Goal: Find specific page/section: Find specific page/section

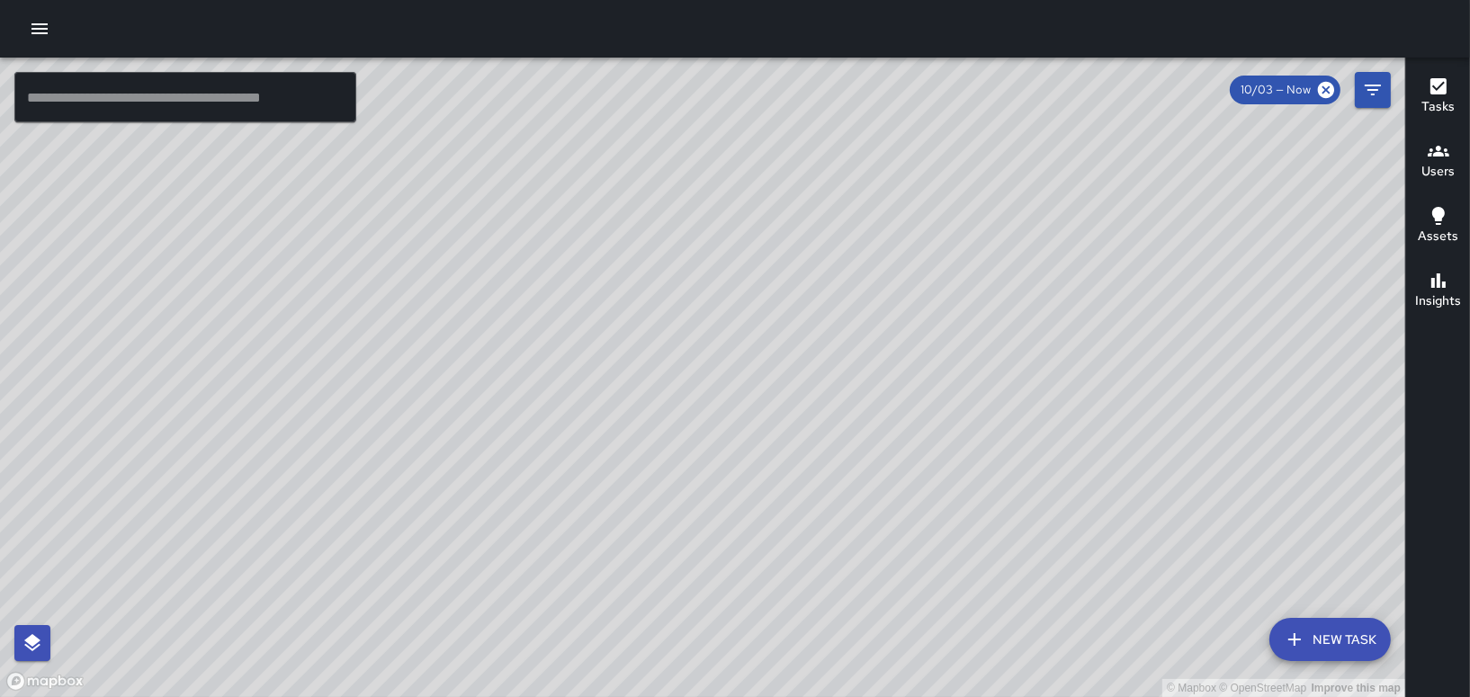
drag, startPoint x: 695, startPoint y: 558, endPoint x: 723, endPoint y: 463, distance: 98.5
click at [723, 463] on div "© Mapbox © OpenStreetMap Improve this map" at bounding box center [703, 378] width 1406 height 640
drag, startPoint x: 579, startPoint y: 409, endPoint x: 572, endPoint y: 339, distance: 69.6
click at [572, 339] on div "© Mapbox © OpenStreetMap Improve this map" at bounding box center [703, 378] width 1406 height 640
drag, startPoint x: 515, startPoint y: 348, endPoint x: 680, endPoint y: 418, distance: 179.5
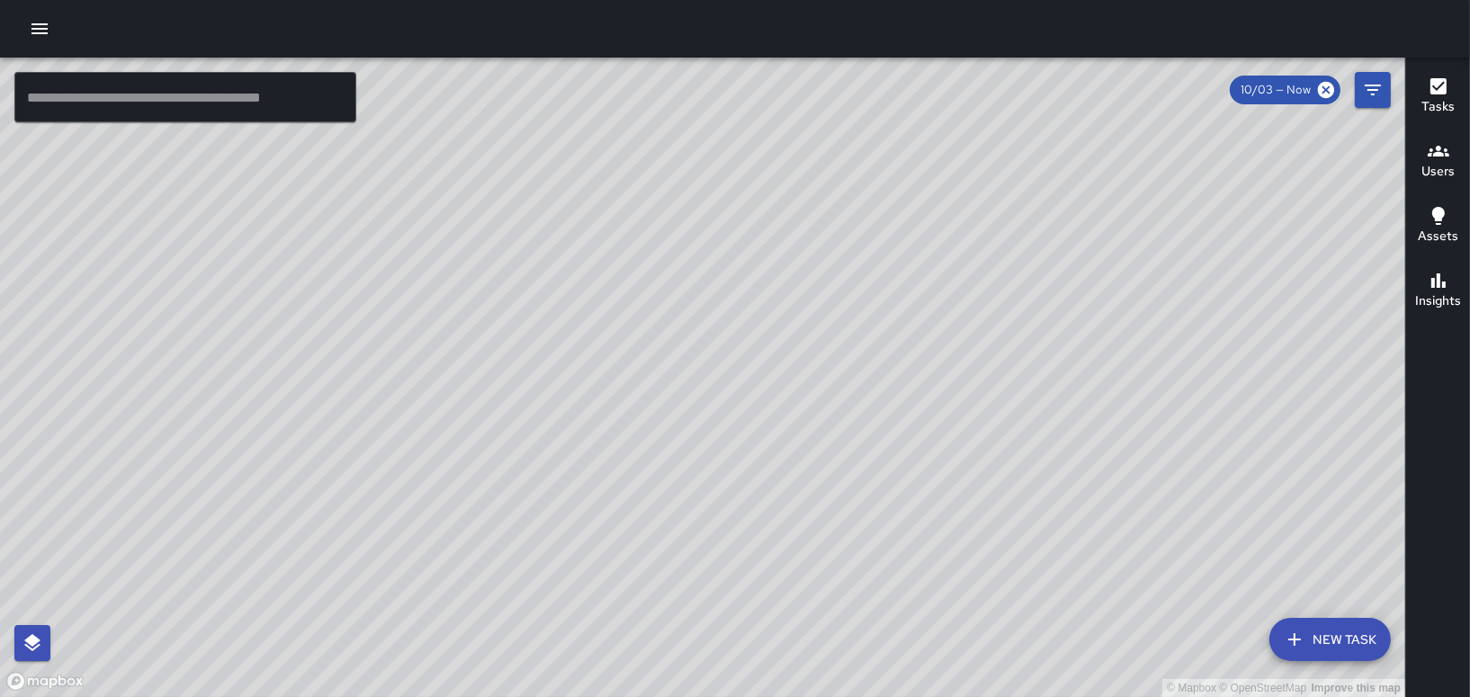
click at [680, 418] on div "© Mapbox © OpenStreetMap Improve this map" at bounding box center [703, 378] width 1406 height 640
drag, startPoint x: 690, startPoint y: 265, endPoint x: 766, endPoint y: 400, distance: 153.9
click at [766, 400] on div "© Mapbox © OpenStreetMap Improve this map" at bounding box center [703, 378] width 1406 height 640
drag, startPoint x: 621, startPoint y: 324, endPoint x: 653, endPoint y: 402, distance: 84.7
click at [652, 393] on div "© Mapbox © OpenStreetMap Improve this map" at bounding box center [703, 378] width 1406 height 640
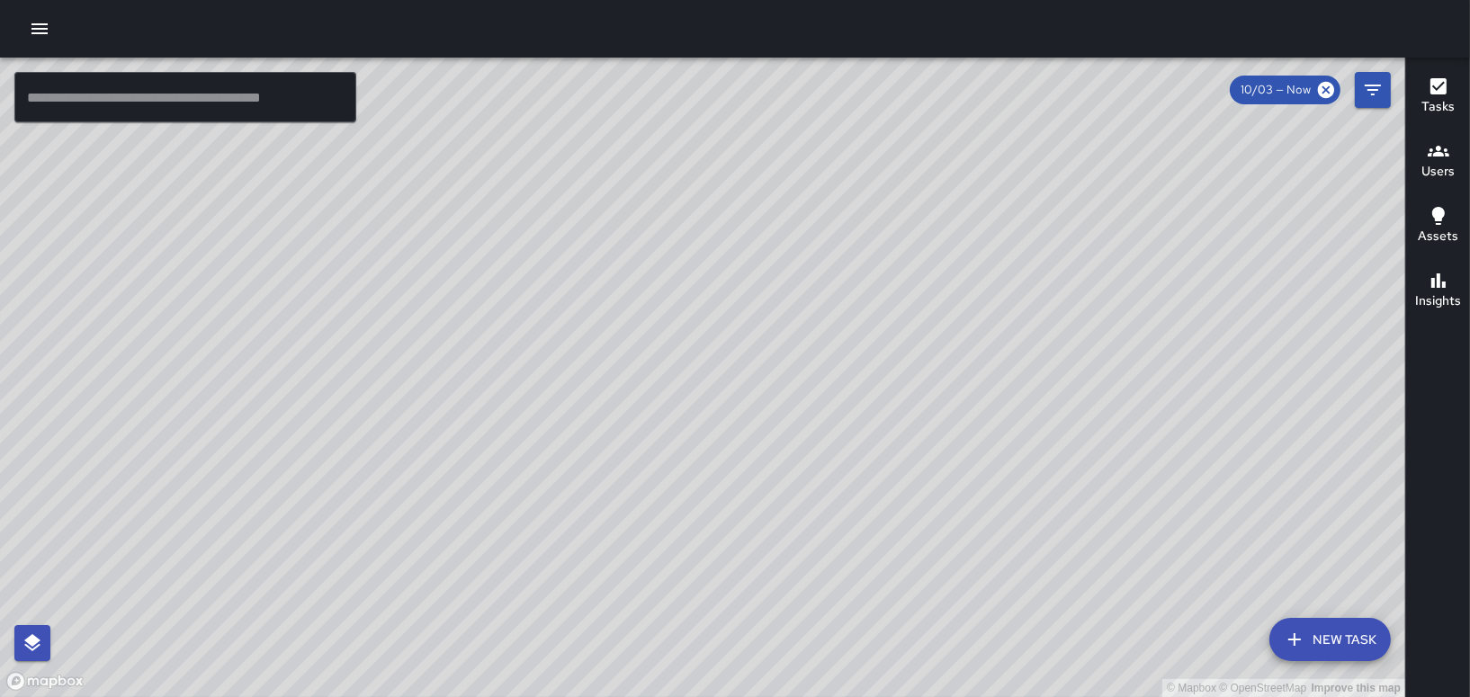
drag, startPoint x: 688, startPoint y: 479, endPoint x: 731, endPoint y: 251, distance: 231.7
click at [731, 251] on div "© Mapbox © OpenStreetMap Improve this map" at bounding box center [703, 378] width 1406 height 640
drag, startPoint x: 775, startPoint y: 126, endPoint x: 715, endPoint y: 353, distance: 234.4
click at [710, 356] on div "© Mapbox © OpenStreetMap Improve this map" at bounding box center [703, 378] width 1406 height 640
drag, startPoint x: 882, startPoint y: 547, endPoint x: 867, endPoint y: 289, distance: 258.7
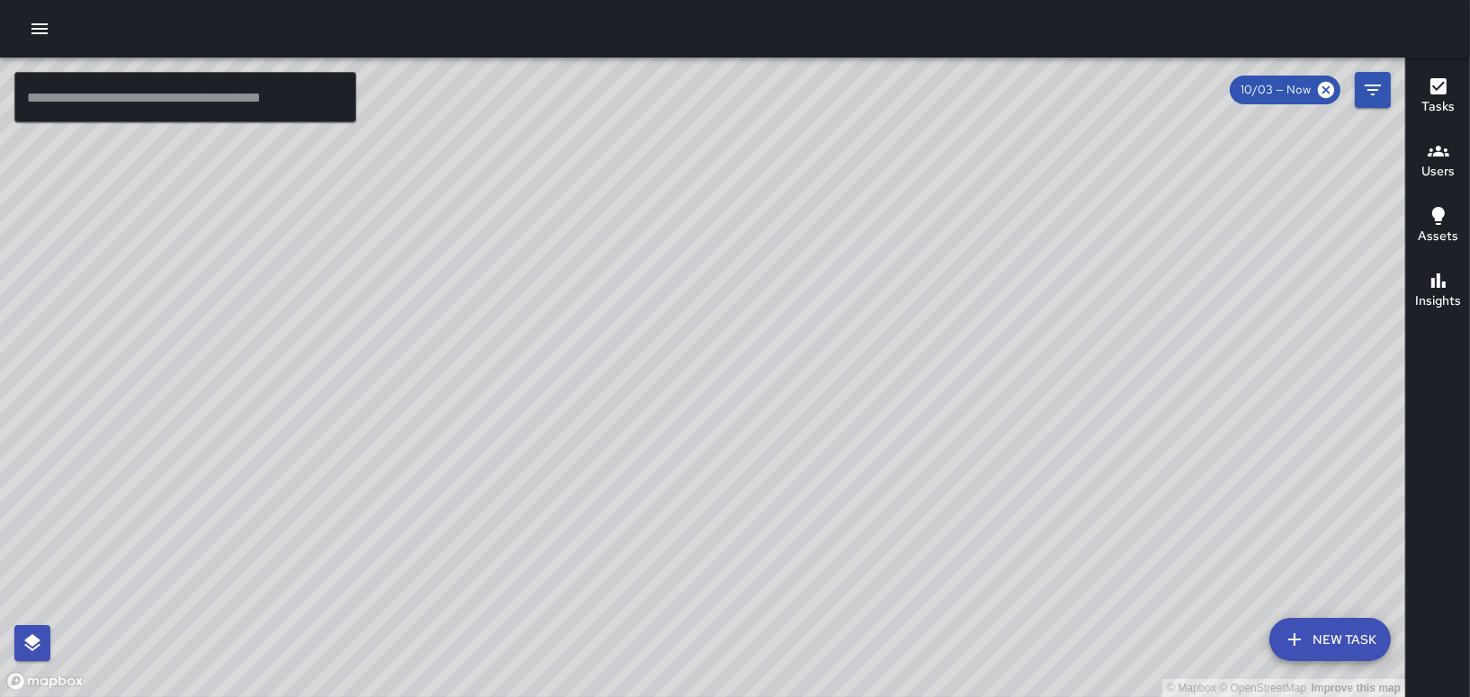
click at [867, 289] on div "© Mapbox © OpenStreetMap Improve this map" at bounding box center [703, 378] width 1406 height 640
drag, startPoint x: 730, startPoint y: 588, endPoint x: 763, endPoint y: 110, distance: 479.0
click at [753, 189] on div "© Mapbox © OpenStreetMap Improve this map" at bounding box center [703, 378] width 1406 height 640
click at [1450, 156] on div "Users" at bounding box center [1438, 160] width 33 height 41
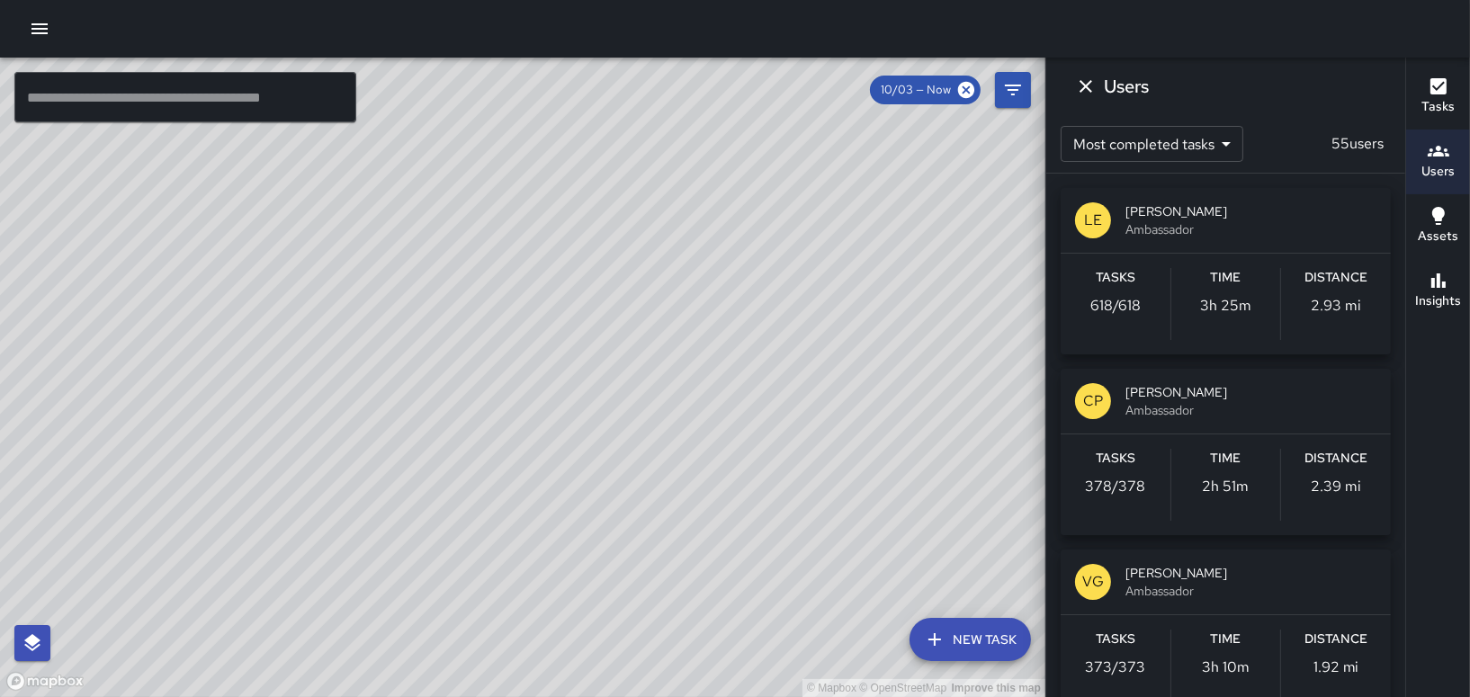
click at [621, 403] on div "© Mapbox © OpenStreetMap Improve this map" at bounding box center [523, 378] width 1046 height 640
drag, startPoint x: 679, startPoint y: 346, endPoint x: 589, endPoint y: 365, distance: 92.1
click at [673, 346] on div "© Mapbox © OpenStreetMap Improve this map" at bounding box center [523, 378] width 1046 height 640
drag, startPoint x: 617, startPoint y: 398, endPoint x: 602, endPoint y: 97, distance: 300.9
click at [602, 97] on div "© Mapbox © OpenStreetMap Improve this map" at bounding box center [523, 378] width 1046 height 640
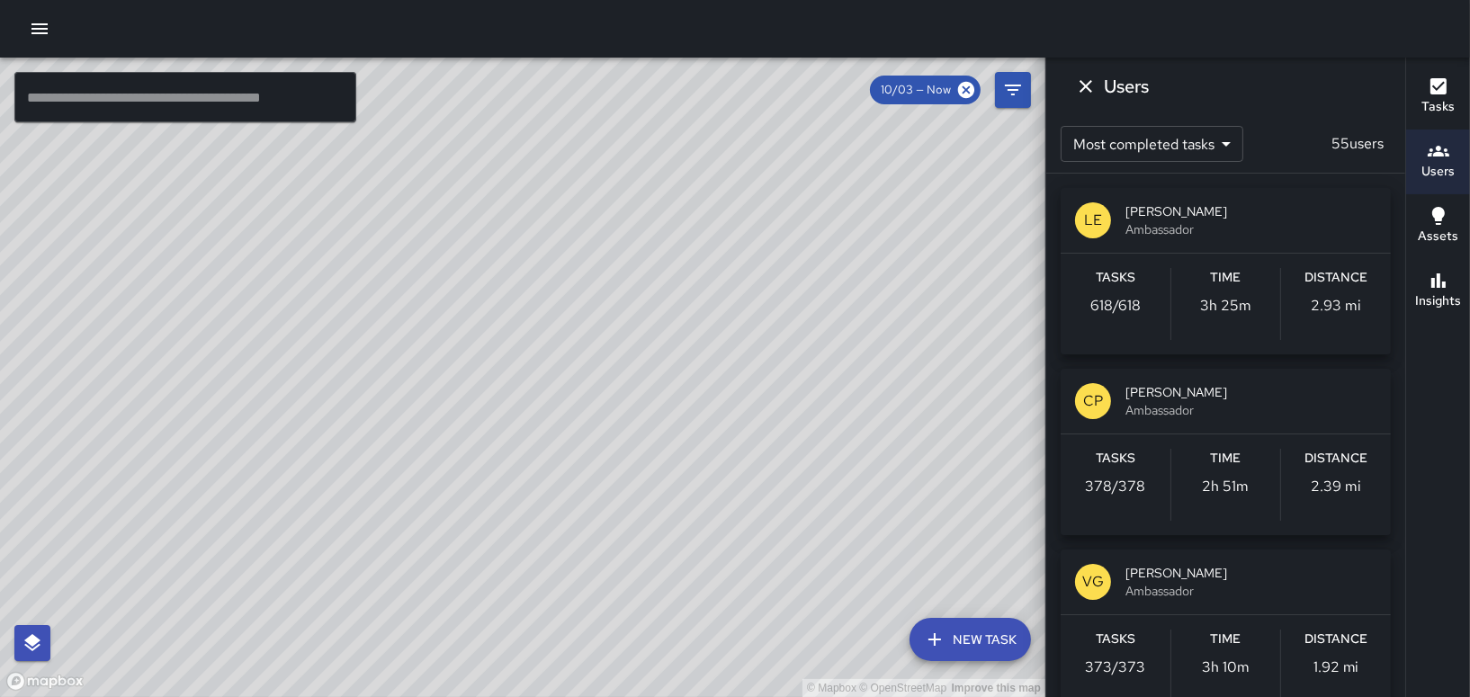
drag, startPoint x: 616, startPoint y: 240, endPoint x: 490, endPoint y: 493, distance: 282.1
click at [490, 493] on div "© Mapbox © OpenStreetMap Improve this map" at bounding box center [523, 378] width 1046 height 640
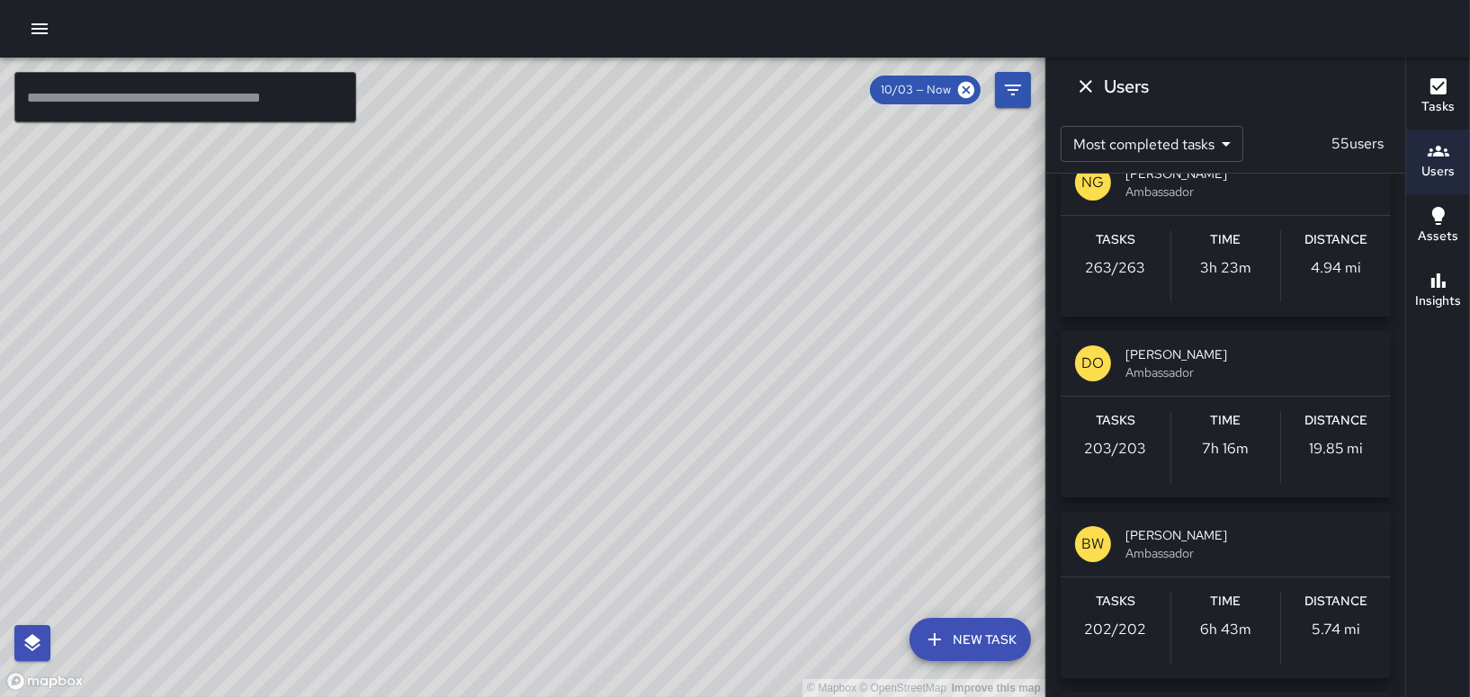
scroll to position [630, 0]
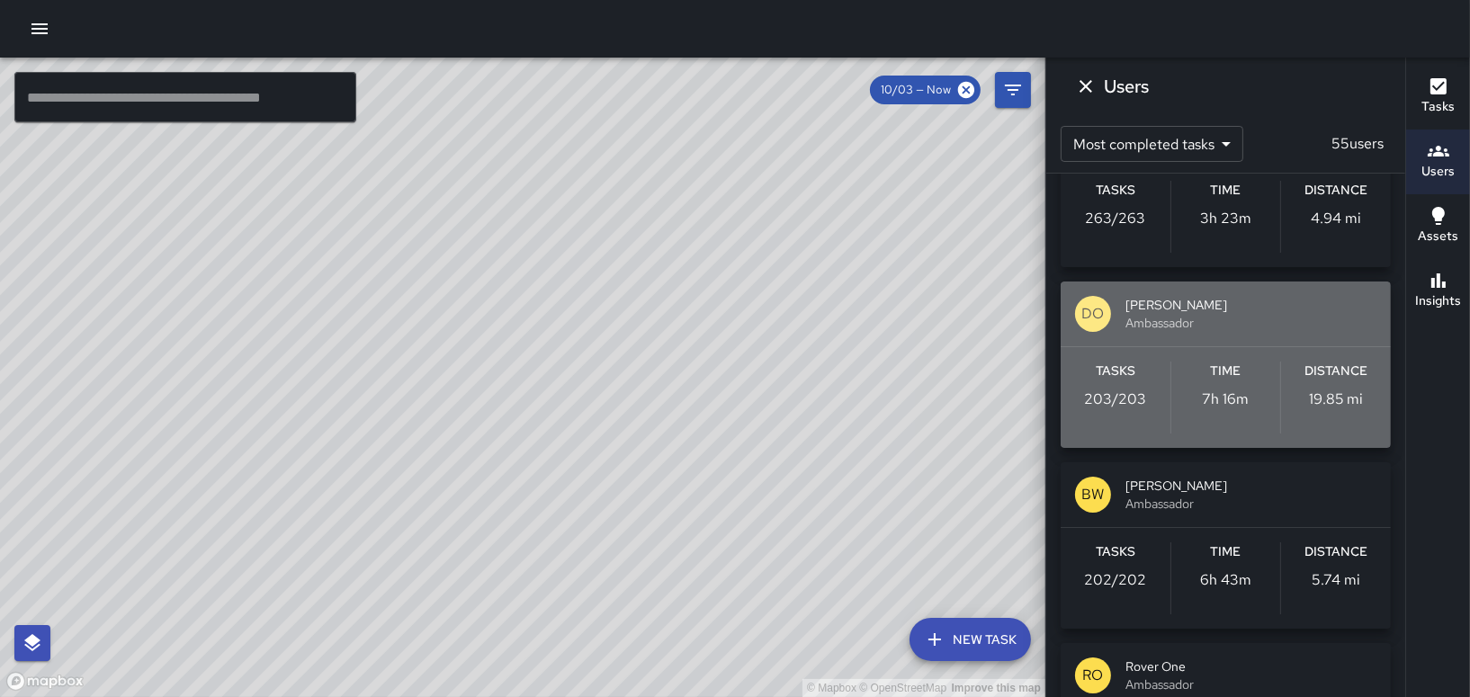
click at [1267, 289] on div "DO [PERSON_NAME] Ambassador" at bounding box center [1226, 314] width 330 height 65
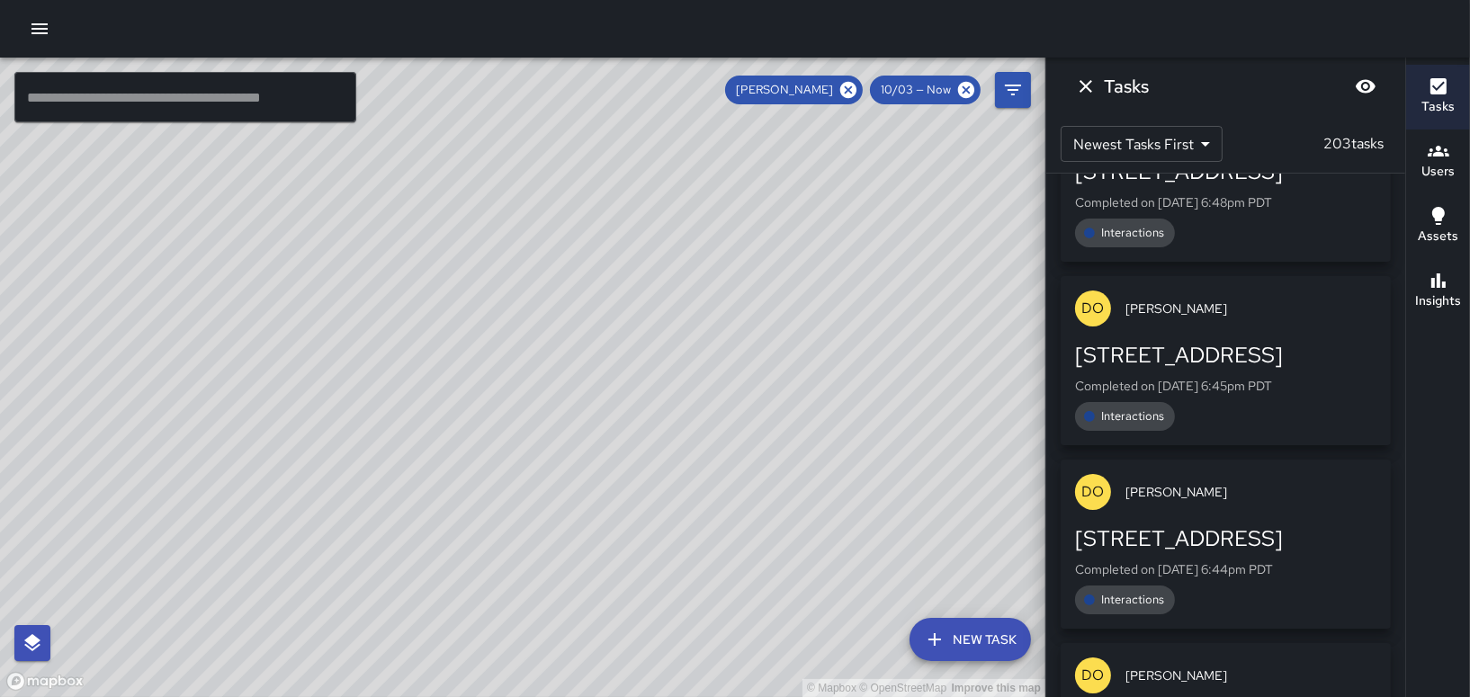
scroll to position [4939, 0]
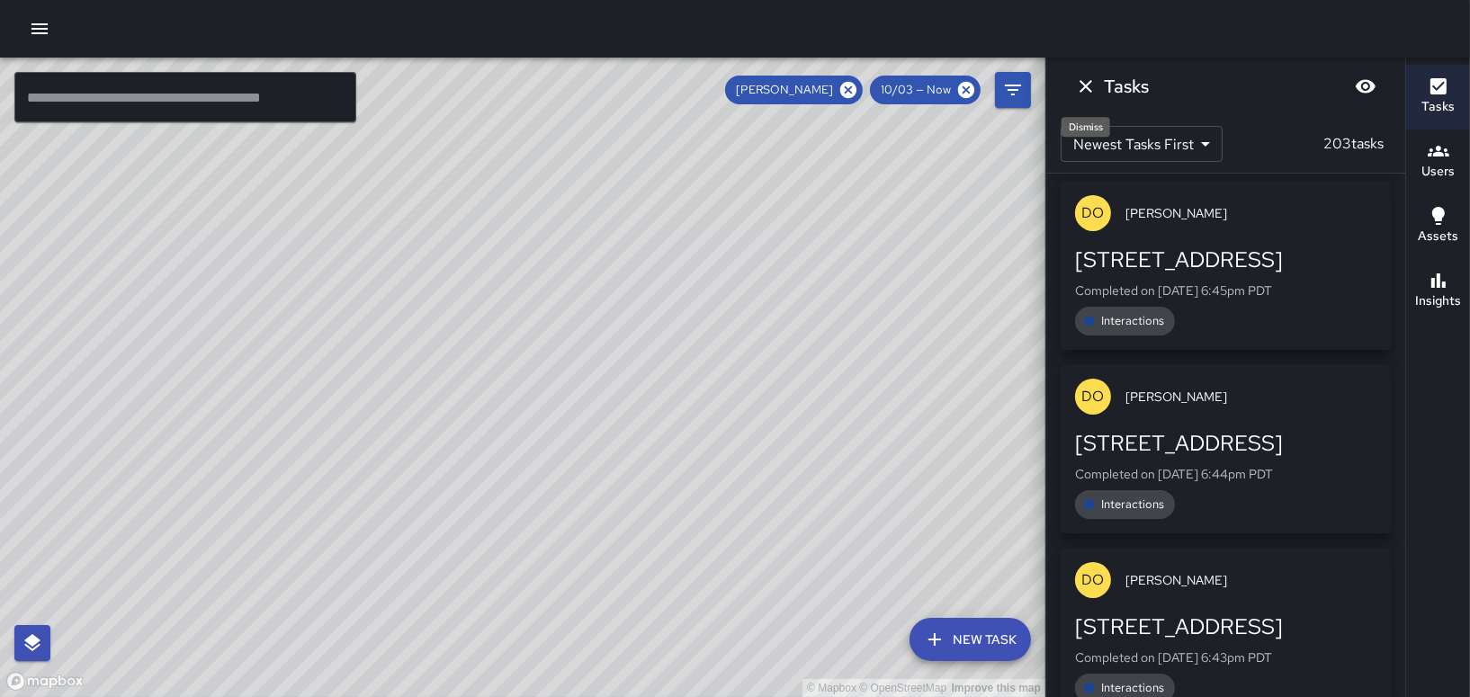
click at [1088, 97] on button "Dismiss" at bounding box center [1086, 86] width 36 height 36
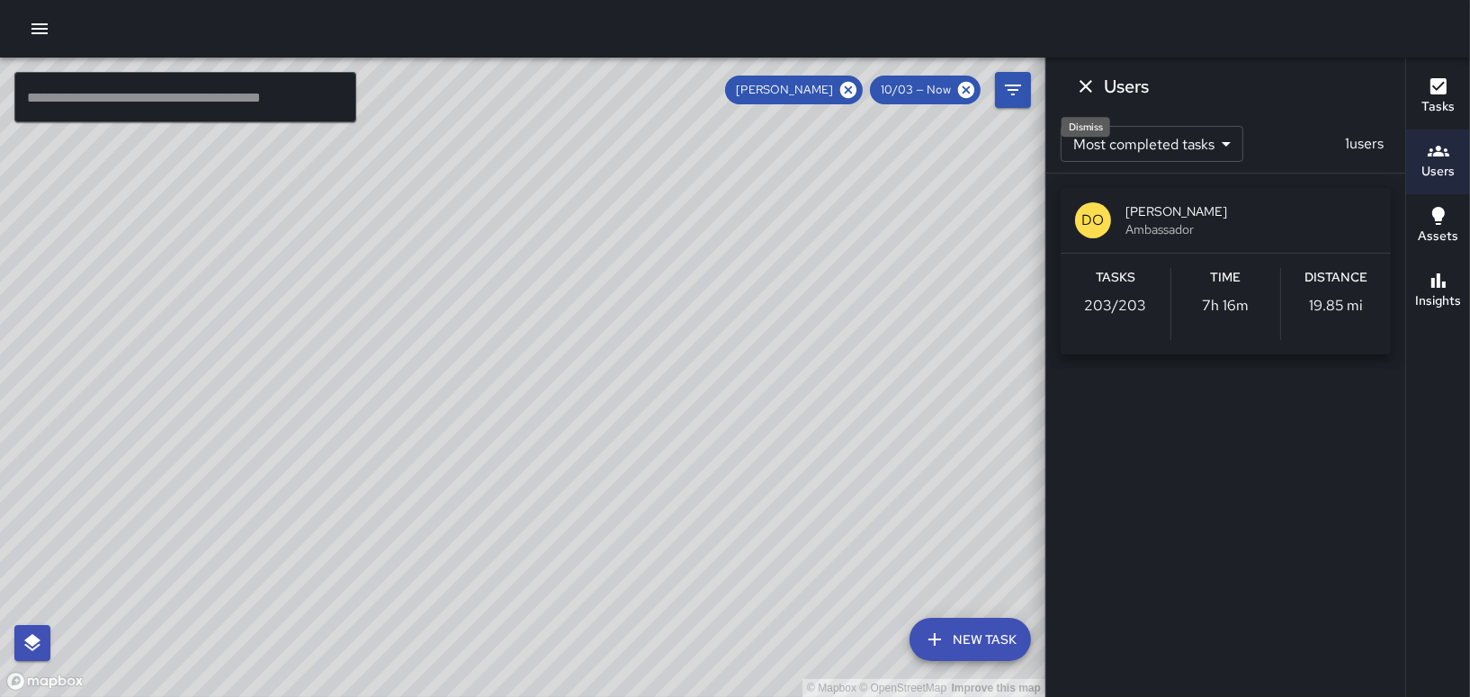
click at [1069, 87] on button "Dismiss" at bounding box center [1086, 86] width 36 height 36
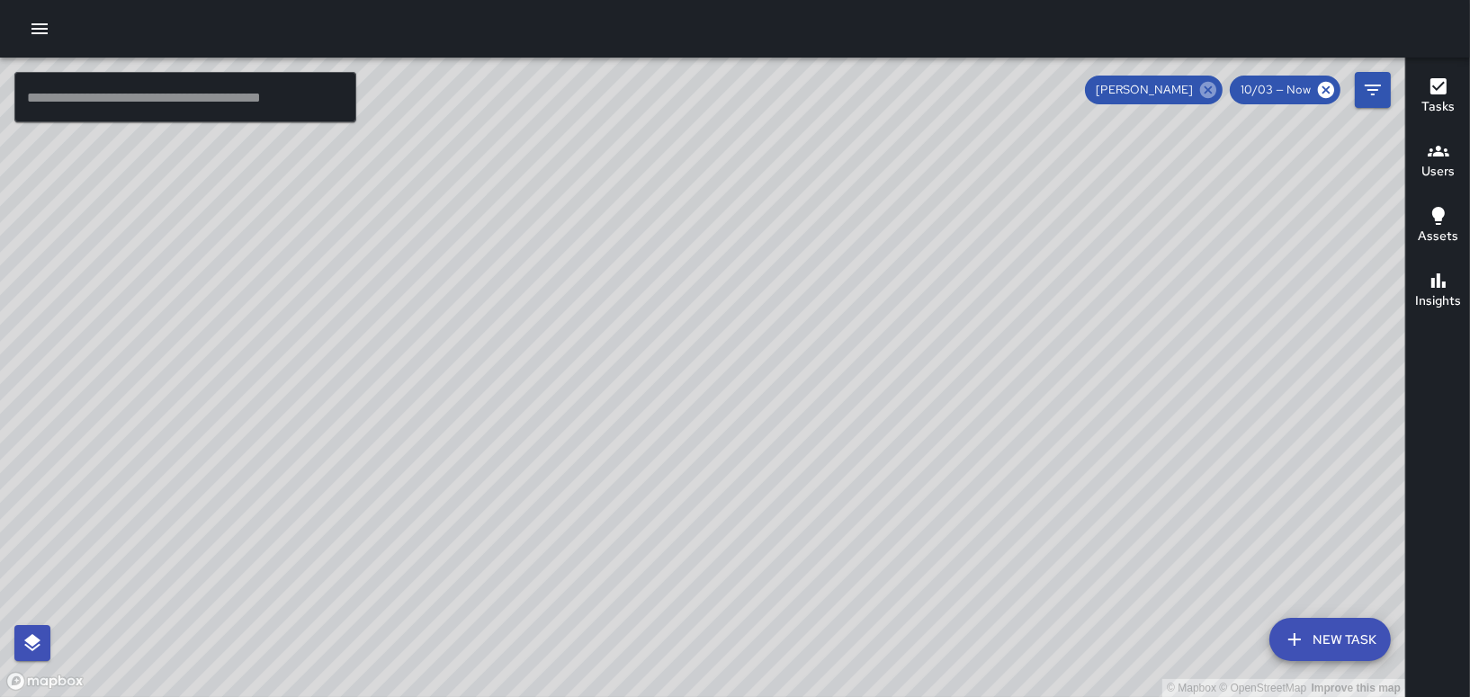
click at [1215, 93] on icon at bounding box center [1208, 90] width 16 height 16
